Goal: Navigation & Orientation: Go to known website

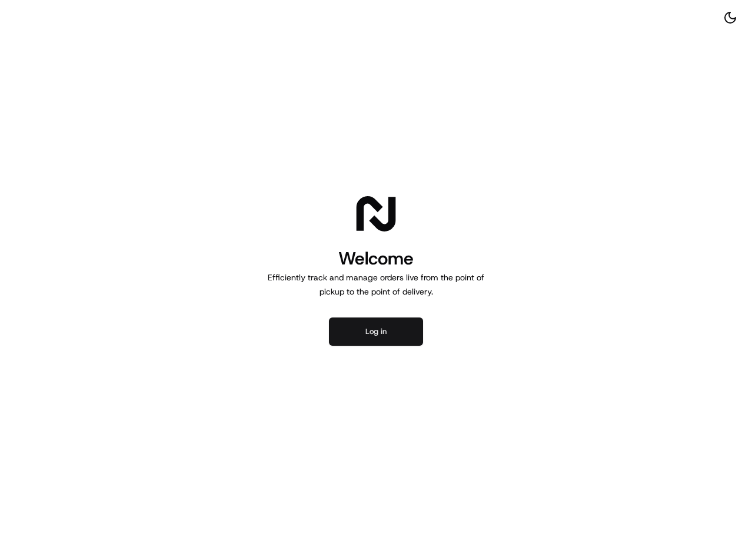
click at [385, 343] on button "Log in" at bounding box center [376, 331] width 94 height 28
click at [385, 340] on button "Log in" at bounding box center [376, 331] width 94 height 28
